Goal: Task Accomplishment & Management: Complete application form

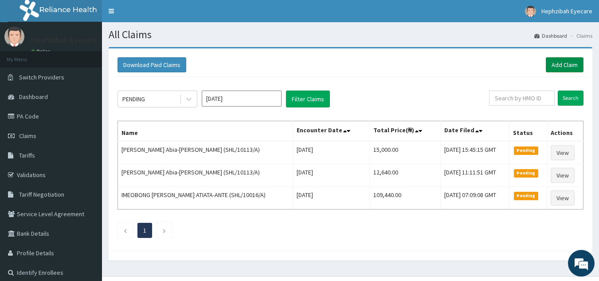
click at [577, 62] on link "Add Claim" at bounding box center [565, 64] width 38 height 15
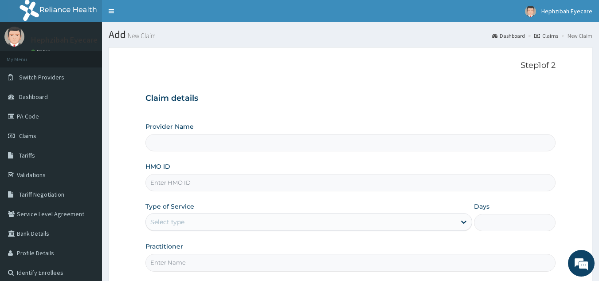
type input "HEPHZIBAH EYE CARE - ORCHID"
click at [235, 183] on input "HMO ID" at bounding box center [350, 182] width 411 height 17
type input "ECG/10015/A"
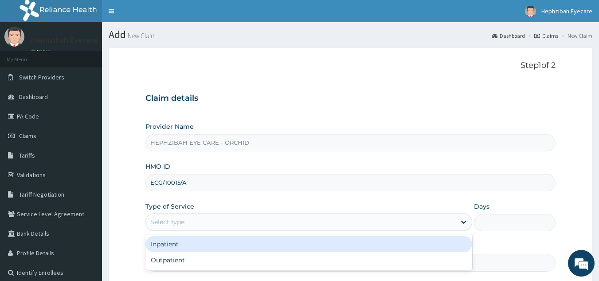
click at [192, 222] on div "Select type" at bounding box center [301, 222] width 310 height 14
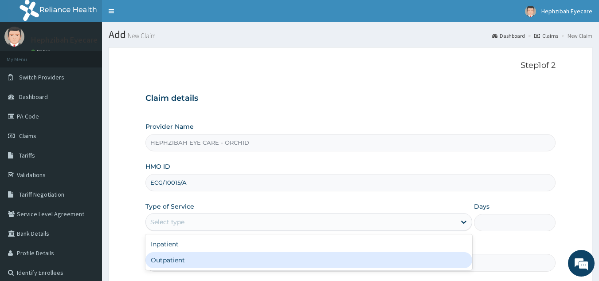
click at [198, 259] on div "Outpatient" at bounding box center [308, 260] width 327 height 16
type input "1"
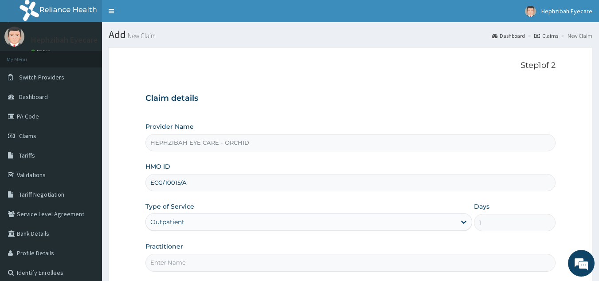
click at [208, 262] on input "Practitioner" at bounding box center [350, 262] width 411 height 17
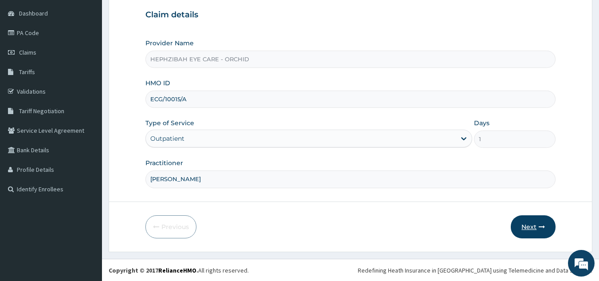
type input "DR HENRY"
click at [525, 226] on button "Next" at bounding box center [533, 226] width 45 height 23
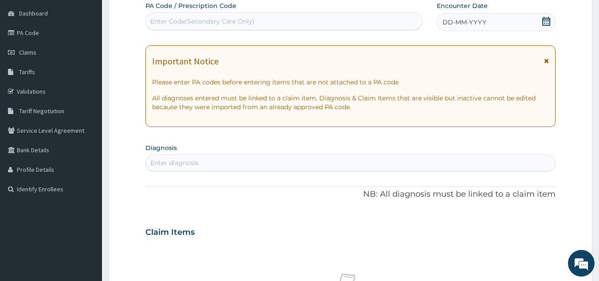
click at [321, 24] on div "Enter Code(Secondary Care Only)" at bounding box center [284, 21] width 277 height 14
paste input "PA/14D330"
type input "PA/14D330"
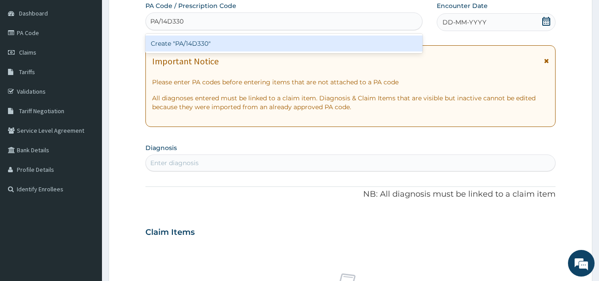
click at [304, 46] on div "Create "PA/14D330"" at bounding box center [284, 43] width 278 height 16
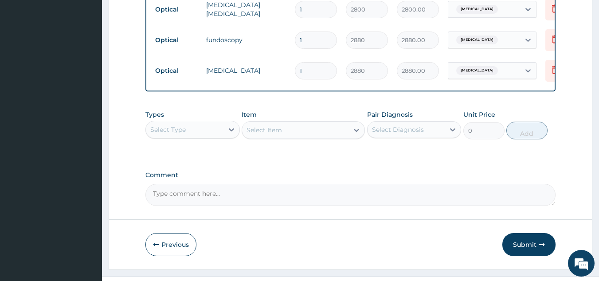
scroll to position [476, 0]
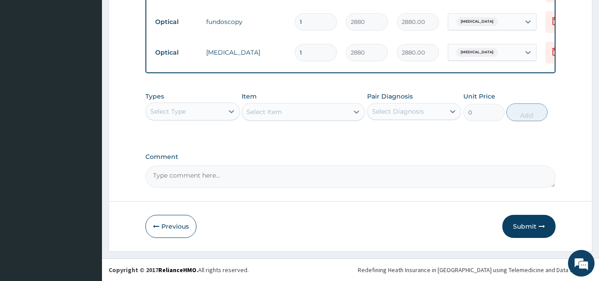
click at [227, 176] on textarea "Comment" at bounding box center [350, 176] width 411 height 22
type textarea "INFLAMMED PTERYGIUM"
click at [532, 231] on button "Submit" at bounding box center [528, 226] width 53 height 23
